Goal: Task Accomplishment & Management: Manage account settings

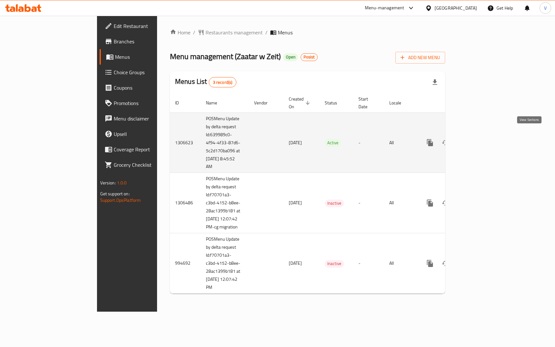
click at [480, 139] on icon "enhanced table" at bounding box center [476, 143] width 8 height 8
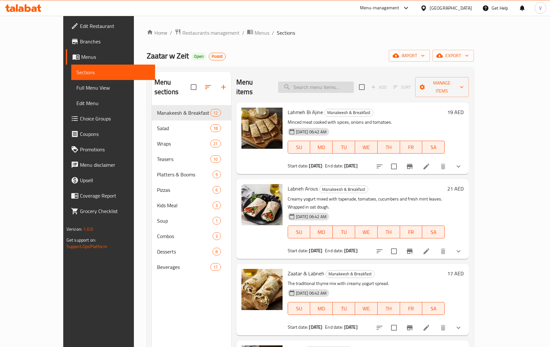
click at [335, 83] on input "search" at bounding box center [316, 87] width 76 height 11
type input "gathering box"
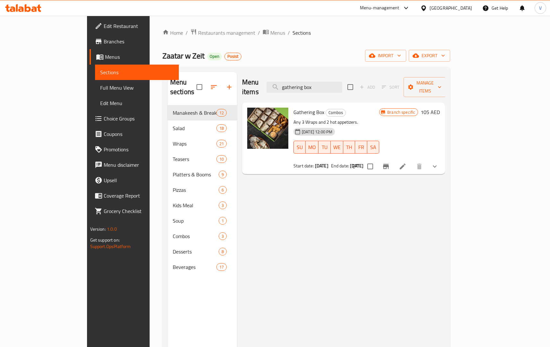
click at [379, 118] on p "Any 3 Wraps and 2 hot appetizers." at bounding box center [336, 122] width 86 height 8
click at [406, 163] on icon at bounding box center [403, 166] width 6 height 6
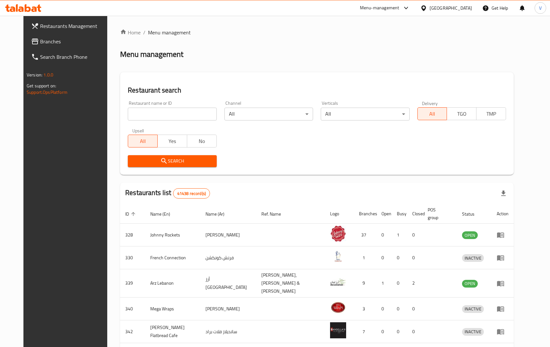
click at [154, 114] on input "search" at bounding box center [172, 114] width 89 height 13
type input "7614"
click button "Search" at bounding box center [172, 161] width 89 height 12
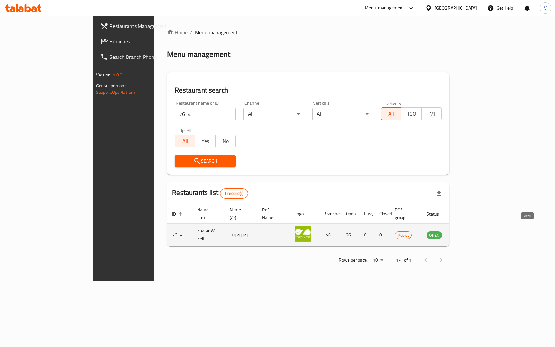
click at [468, 231] on icon "enhanced table" at bounding box center [464, 235] width 8 height 8
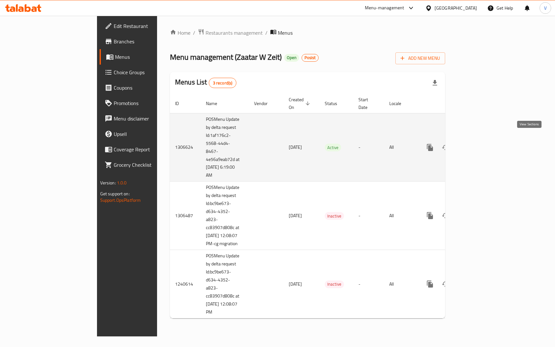
click at [480, 144] on icon "enhanced table" at bounding box center [476, 148] width 8 height 8
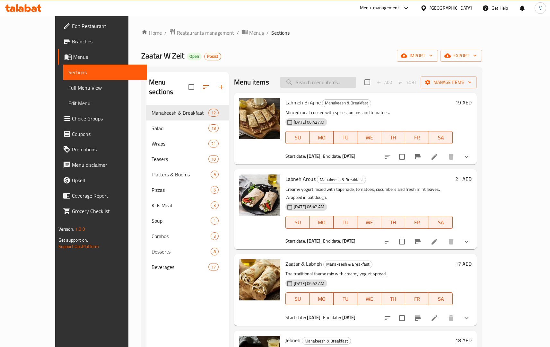
click at [335, 83] on input "search" at bounding box center [318, 82] width 76 height 11
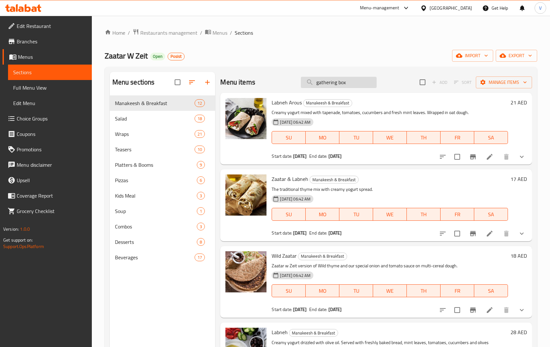
type input "gathering box"
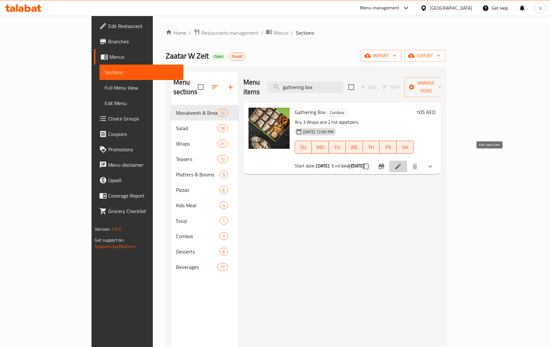
click at [401, 163] on icon at bounding box center [398, 166] width 6 height 6
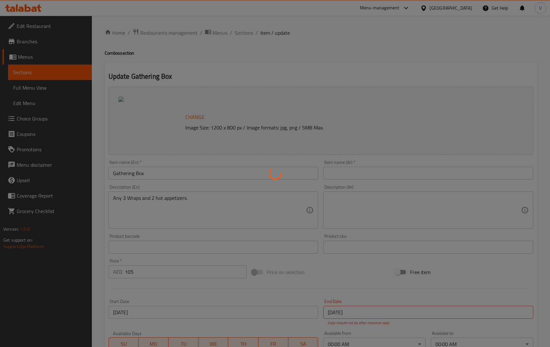
click at [40, 89] on div at bounding box center [275, 173] width 550 height 347
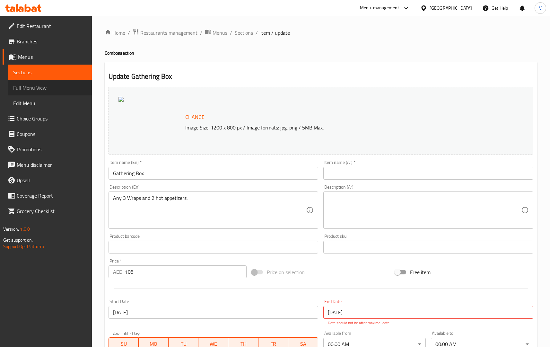
click at [36, 89] on span "Full Menu View" at bounding box center [50, 88] width 74 height 8
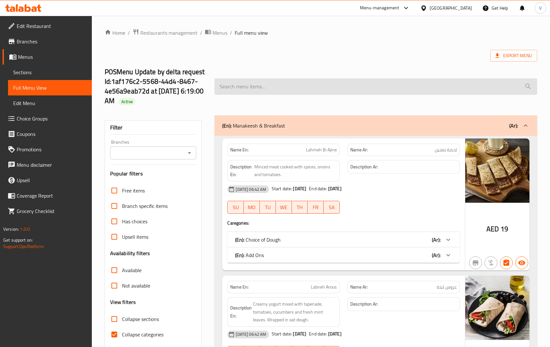
click at [260, 91] on input "search" at bounding box center [376, 86] width 323 height 16
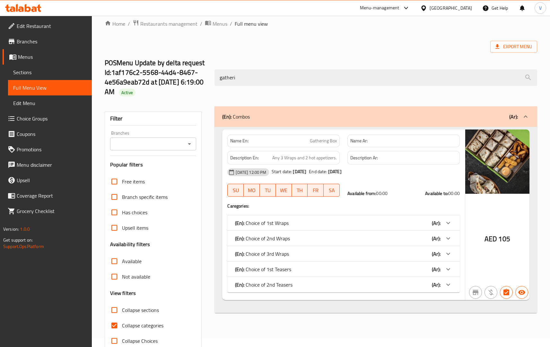
scroll to position [24, 0]
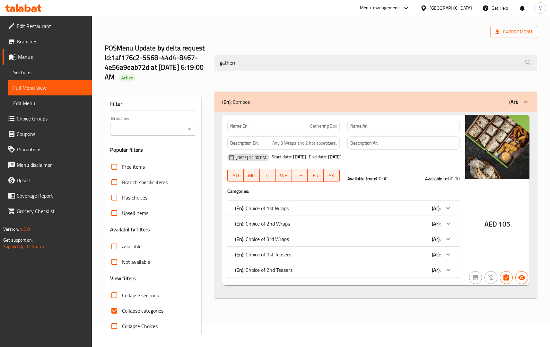
type input "gatheri"
click at [448, 206] on icon at bounding box center [448, 208] width 8 height 8
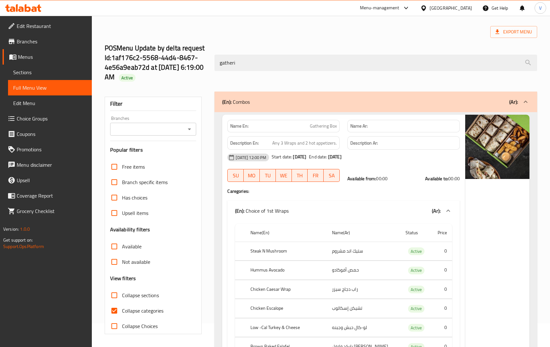
click at [448, 207] on icon at bounding box center [448, 211] width 8 height 8
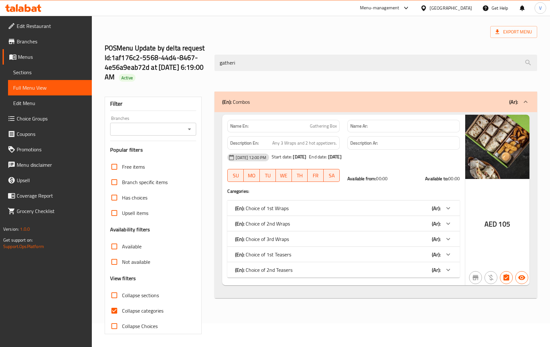
click at [134, 261] on span "Not available" at bounding box center [136, 262] width 28 height 8
click at [122, 261] on input "Not available" at bounding box center [114, 261] width 15 height 15
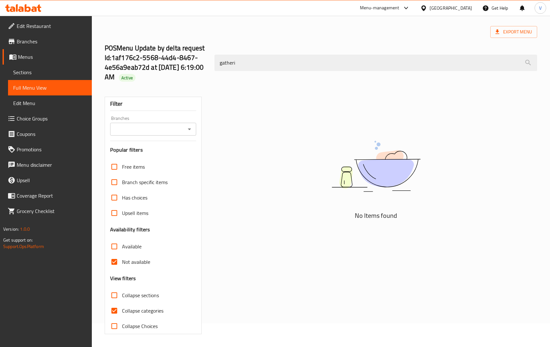
click at [109, 262] on input "Not available" at bounding box center [114, 261] width 15 height 15
checkbox input "false"
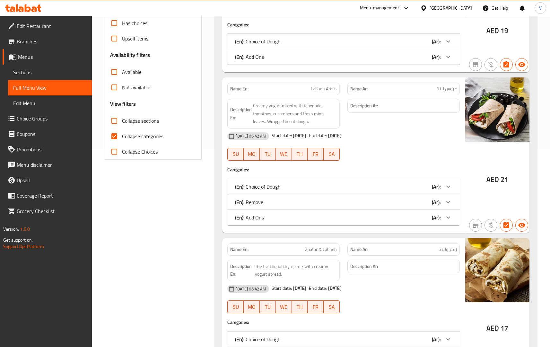
scroll to position [114, 0]
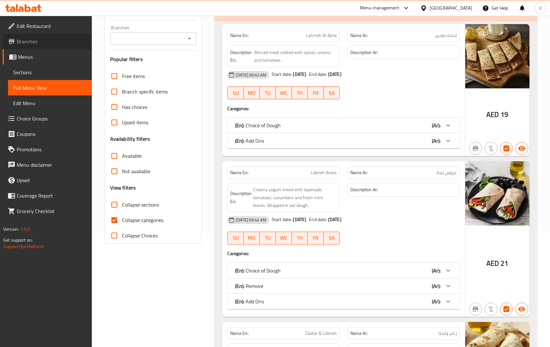
click at [26, 44] on span "Branches" at bounding box center [52, 42] width 70 height 8
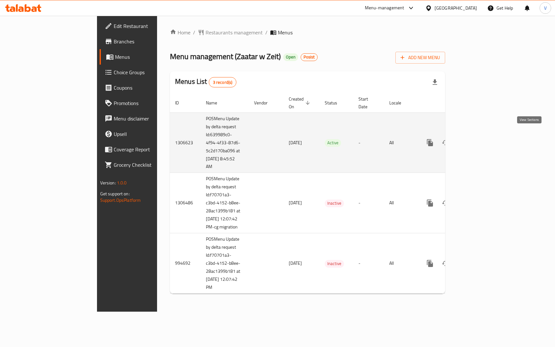
click at [480, 139] on icon "enhanced table" at bounding box center [476, 143] width 8 height 8
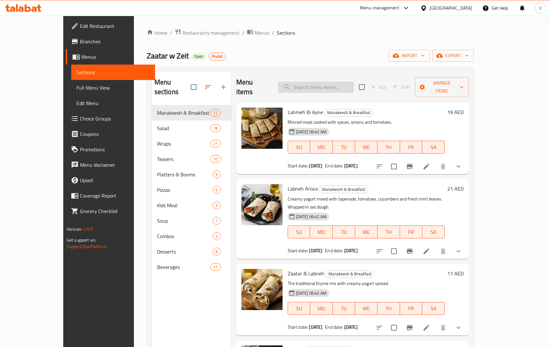
click at [324, 82] on input "search" at bounding box center [316, 87] width 76 height 11
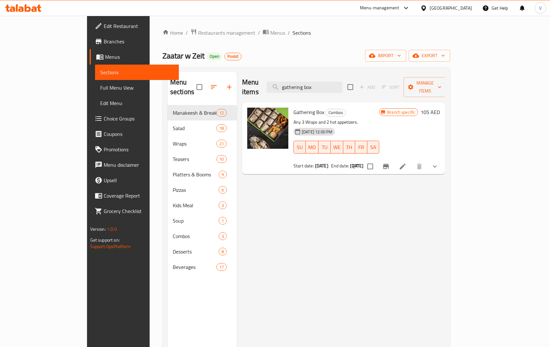
type input "gathering box"
click at [382, 125] on div "01-09-2025 12:00 PM SU MO TU WE TH FR SA" at bounding box center [336, 142] width 91 height 35
click at [439, 162] on icon "show more" at bounding box center [435, 166] width 8 height 8
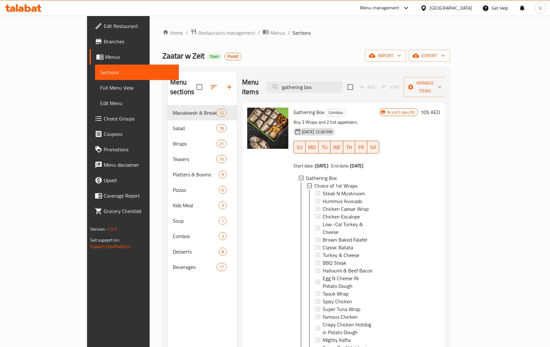
click at [104, 41] on span "Branches" at bounding box center [139, 42] width 70 height 8
